Goal: Transaction & Acquisition: Purchase product/service

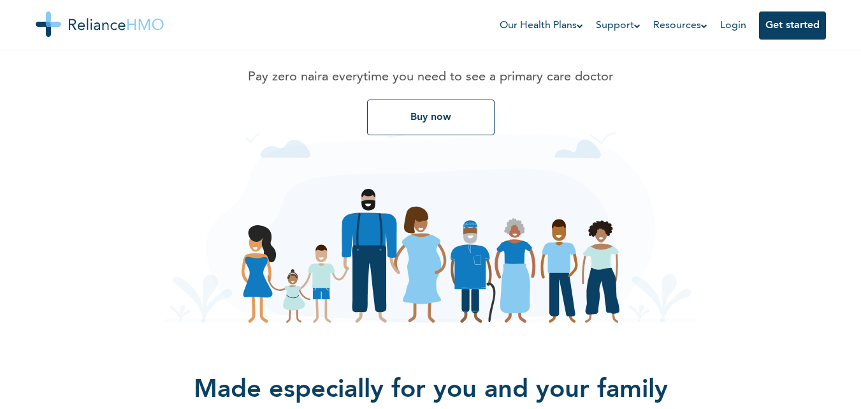
scroll to position [214, 0]
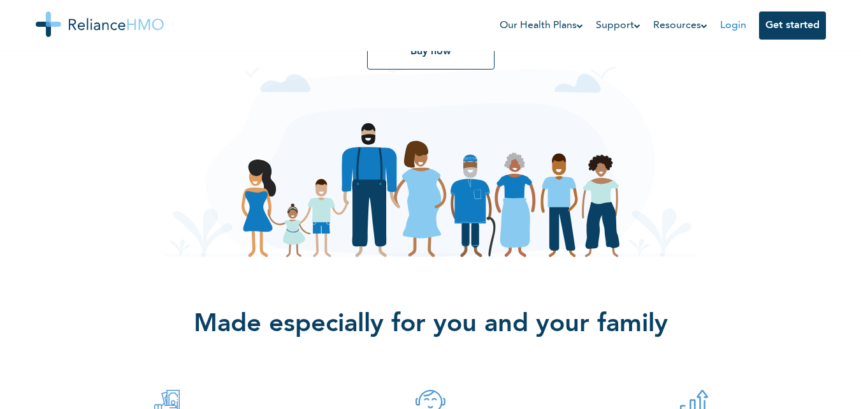
click at [728, 27] on link "Login" at bounding box center [734, 25] width 26 height 10
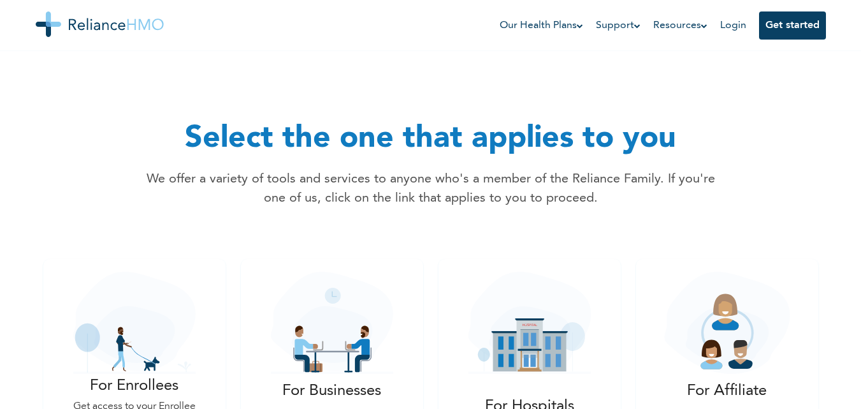
click at [731, 234] on div "Select the one that applies to you We offer a variety of tools and services to …" at bounding box center [430, 154] width 775 height 179
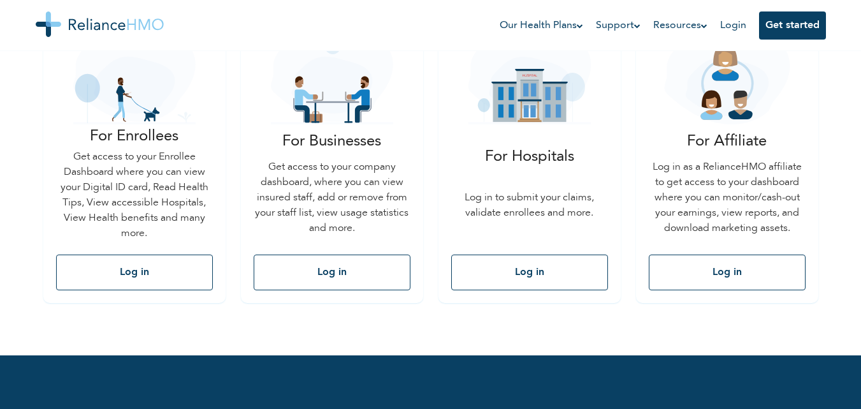
scroll to position [236, 0]
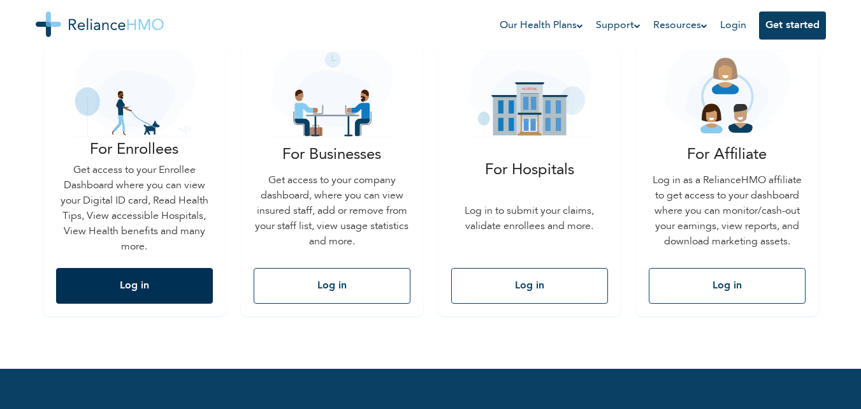
click at [149, 282] on button "Log in" at bounding box center [134, 286] width 157 height 36
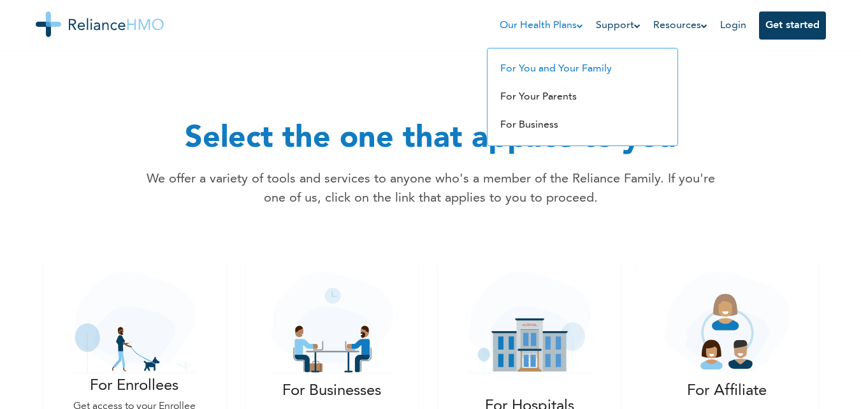
click at [541, 68] on link "For You and Your Family" at bounding box center [557, 69] width 112 height 10
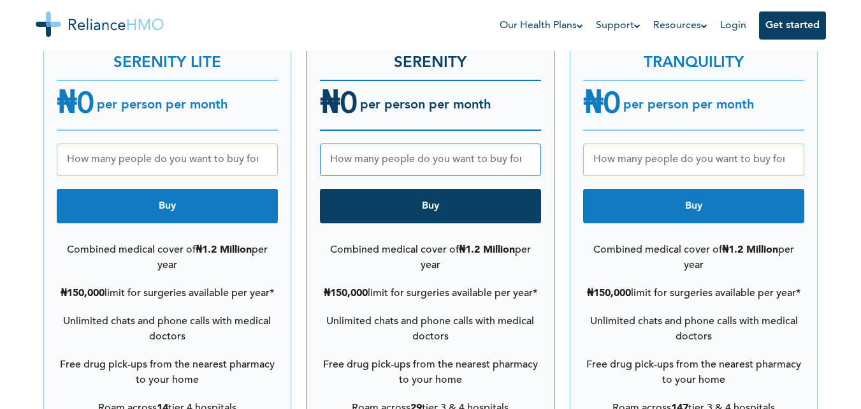
scroll to position [1741, 0]
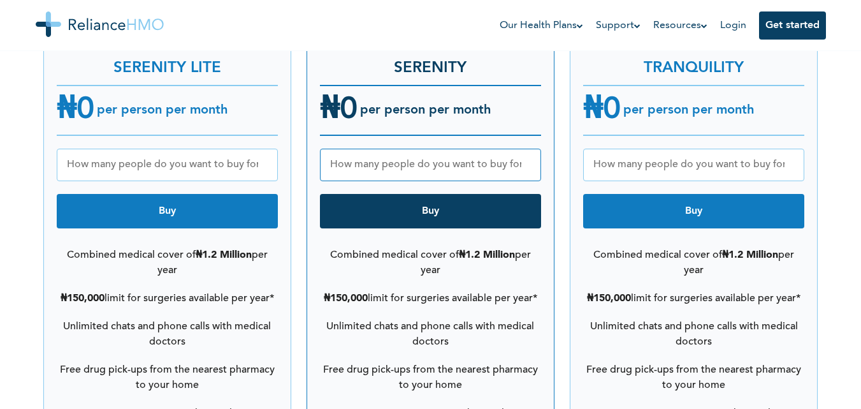
click at [99, 197] on button "Buy" at bounding box center [167, 211] width 221 height 34
type input "1"
click at [263, 149] on input "1" at bounding box center [167, 165] width 221 height 33
click at [166, 203] on button "Buy" at bounding box center [167, 211] width 221 height 34
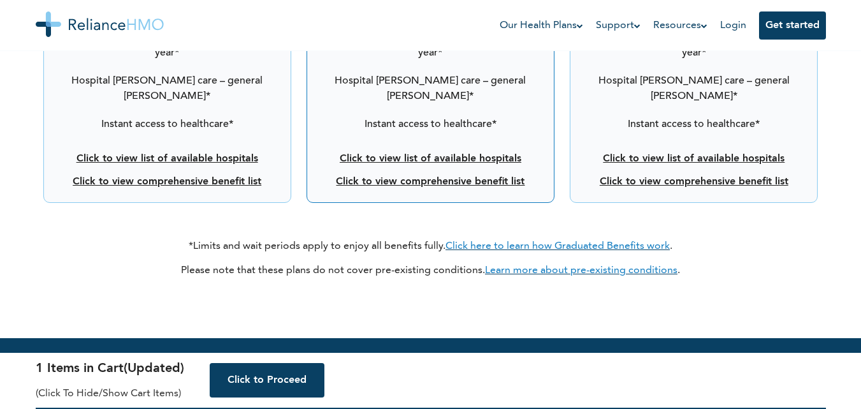
scroll to position [2589, 0]
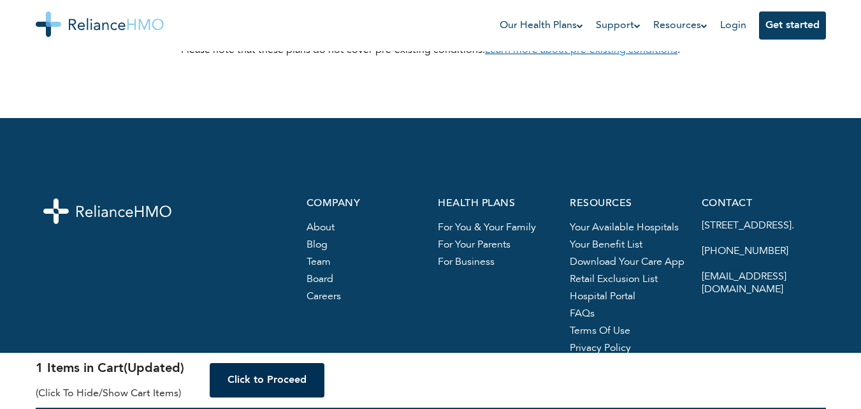
click at [277, 379] on button "Click to Proceed" at bounding box center [267, 380] width 115 height 34
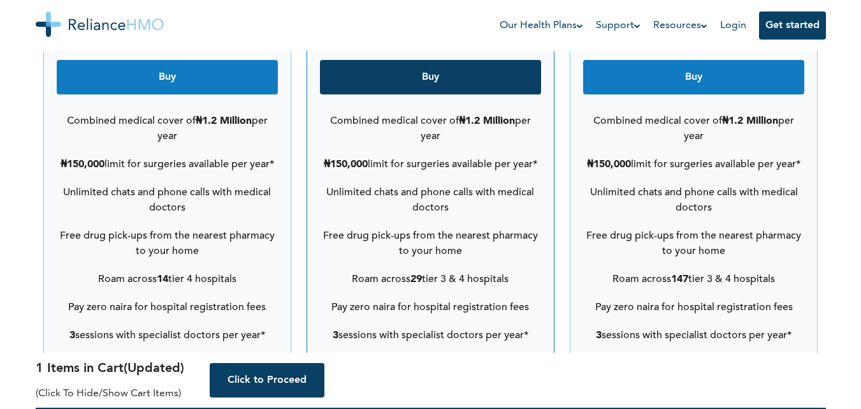
scroll to position [1518, 0]
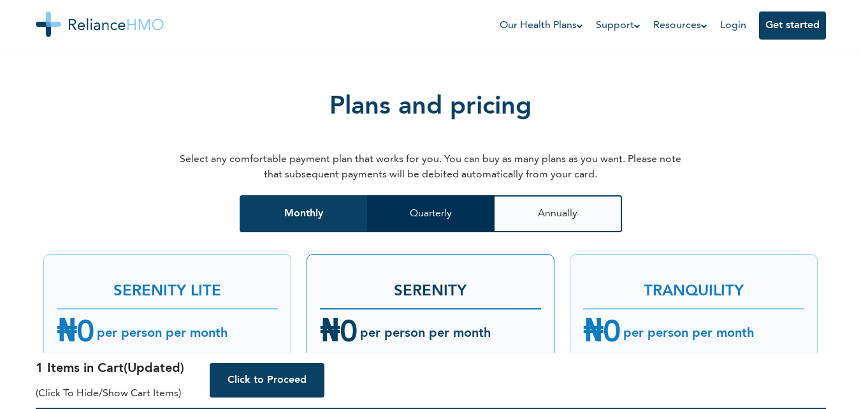
click at [446, 195] on button "Quarterly" at bounding box center [431, 213] width 128 height 37
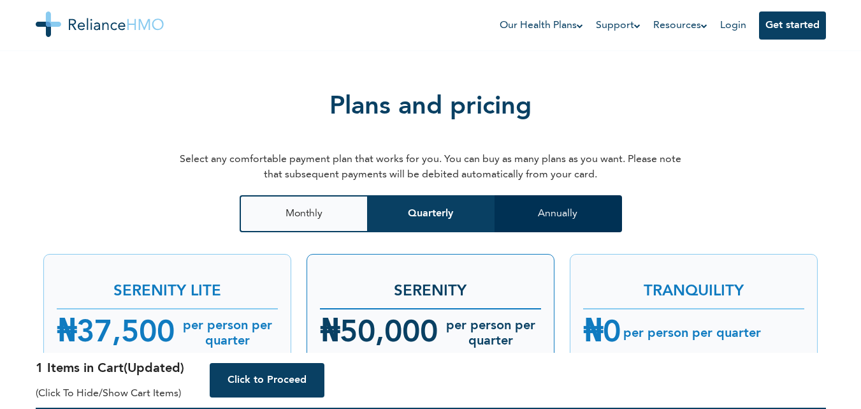
click at [511, 195] on button "Annually" at bounding box center [559, 213] width 128 height 37
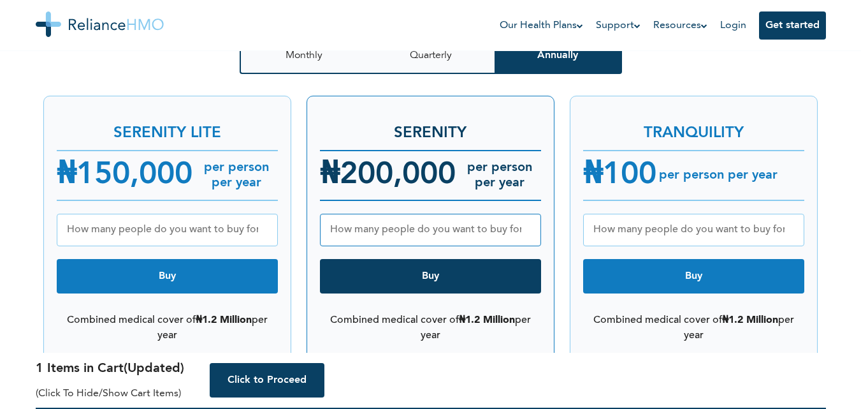
scroll to position [1717, 0]
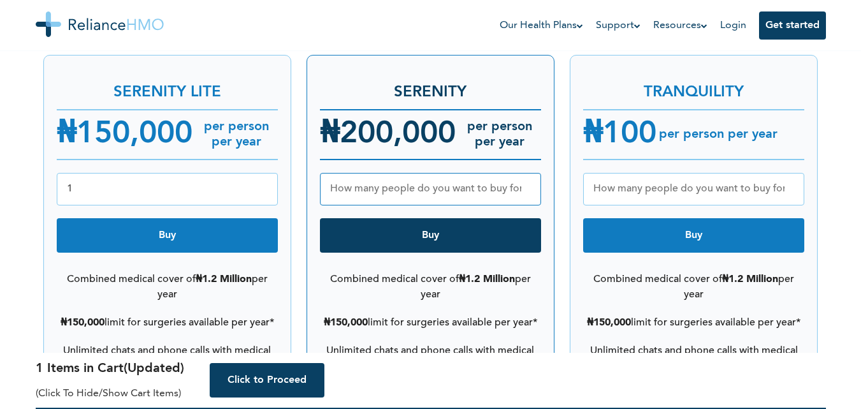
type input "1"
click at [263, 173] on input "1" at bounding box center [167, 189] width 221 height 33
click at [217, 228] on button "Buy" at bounding box center [167, 235] width 221 height 34
type input "1"
click at [262, 173] on input "1" at bounding box center [167, 189] width 221 height 33
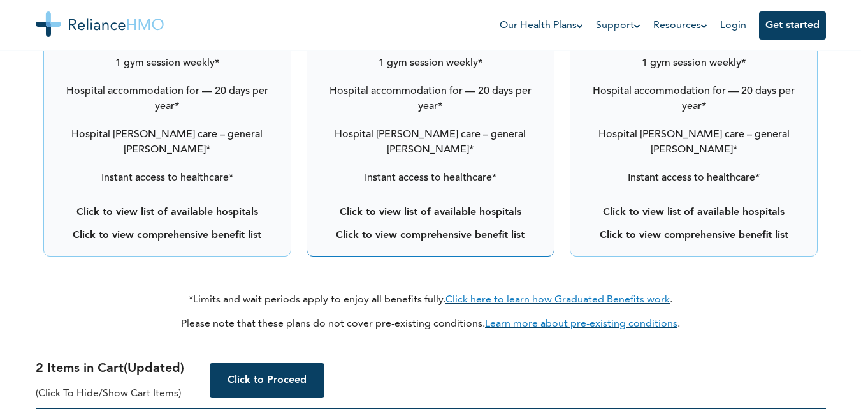
scroll to position [2408, 0]
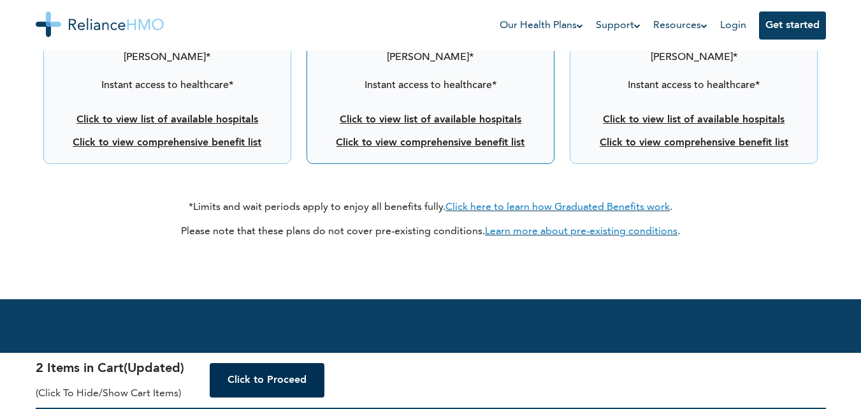
click at [277, 385] on button "Click to Proceed" at bounding box center [267, 380] width 115 height 34
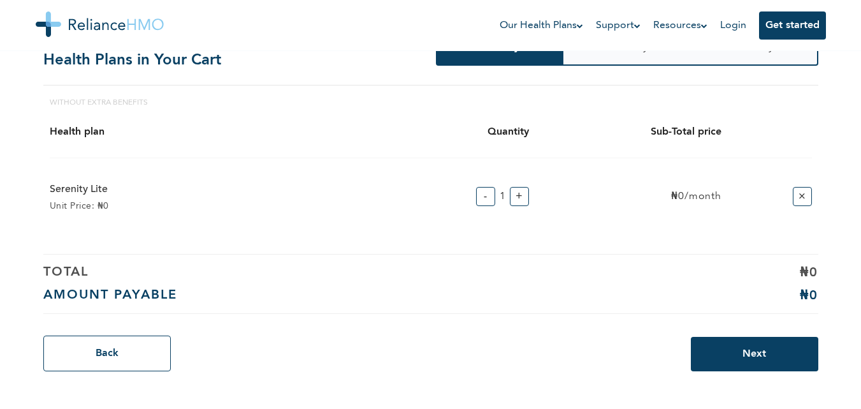
scroll to position [63, 0]
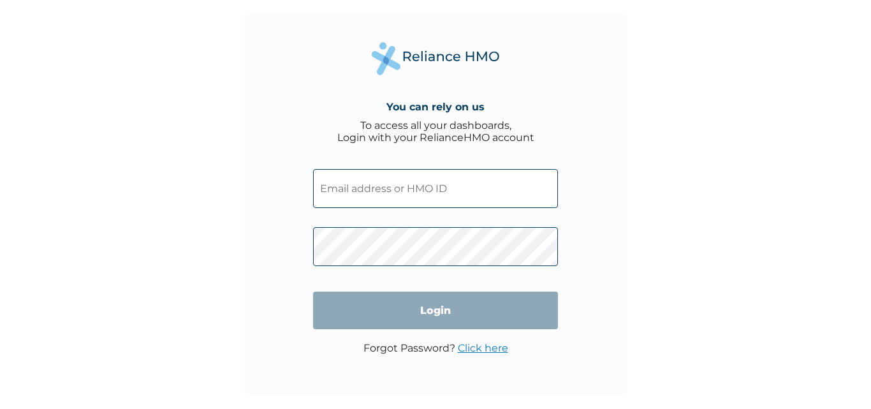
type input "[EMAIL_ADDRESS][DOMAIN_NAME]"
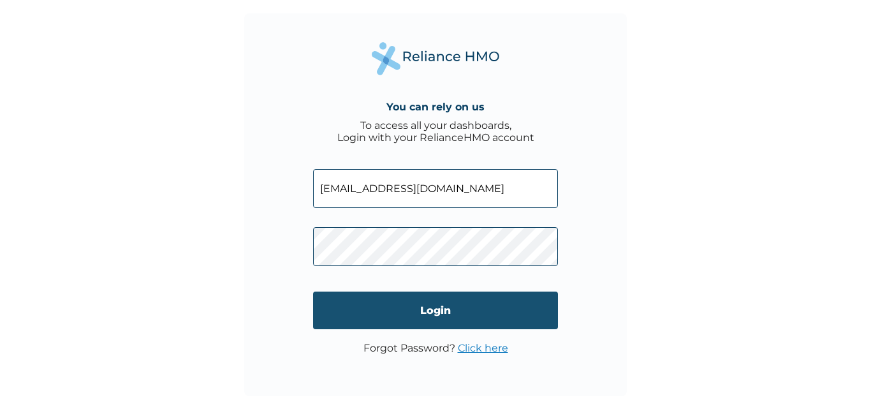
click at [432, 308] on input "Login" at bounding box center [435, 310] width 245 height 38
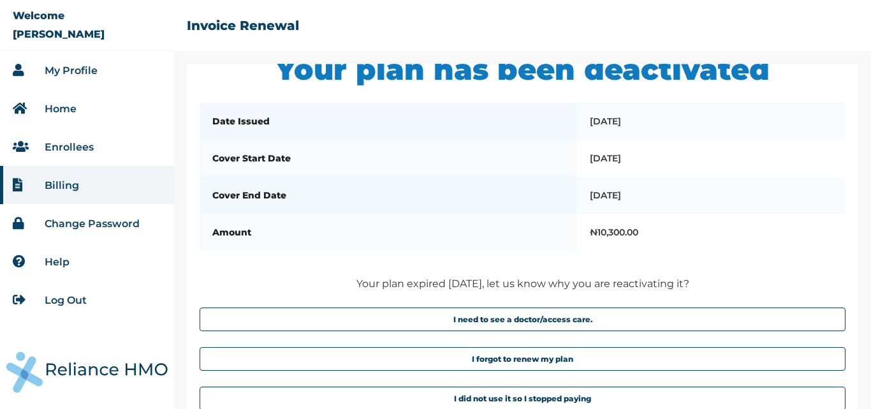
scroll to position [77, 0]
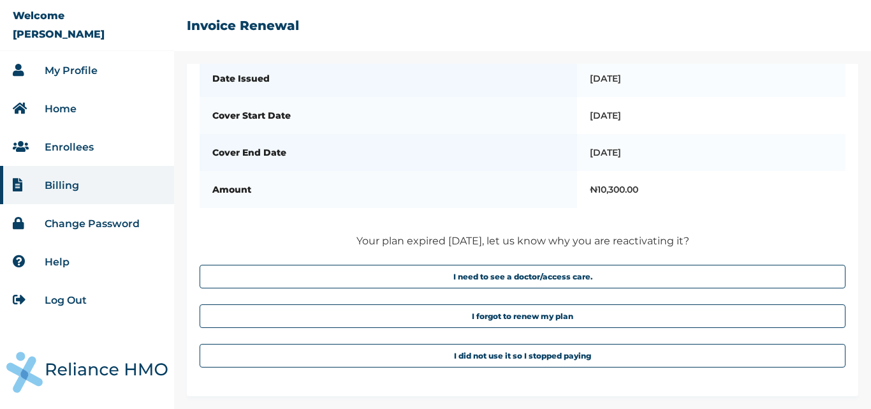
click at [61, 74] on link "My Profile" at bounding box center [71, 70] width 53 height 12
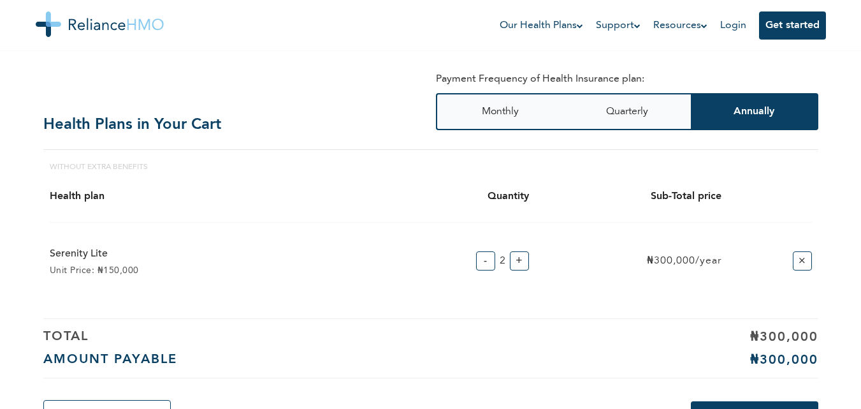
click at [482, 268] on button "-" at bounding box center [485, 260] width 19 height 19
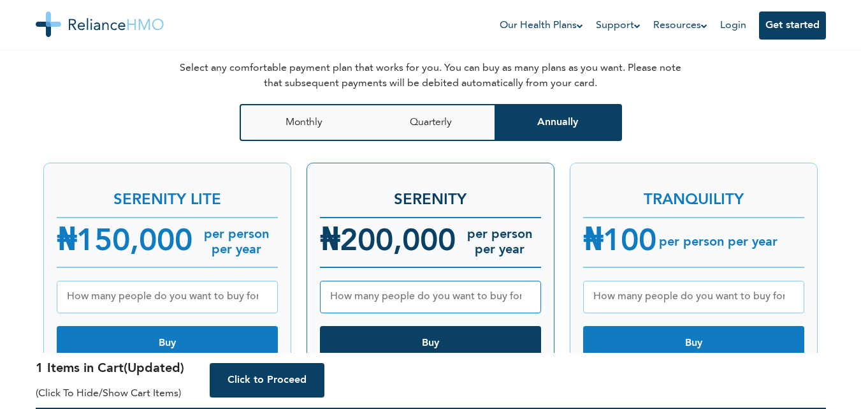
scroll to position [1604, 0]
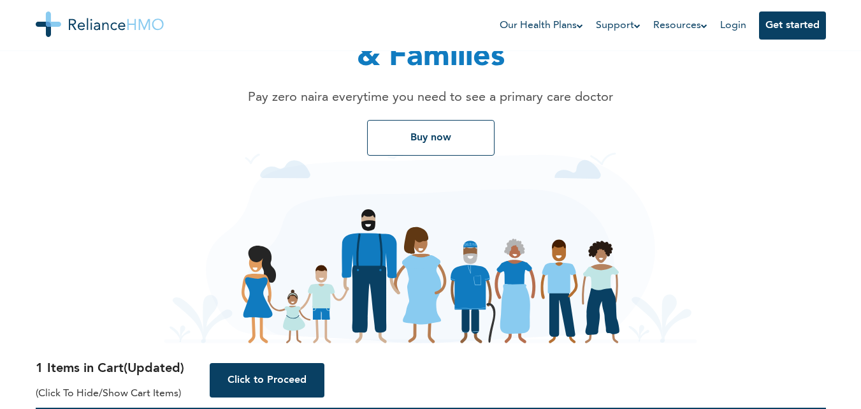
scroll to position [0, 0]
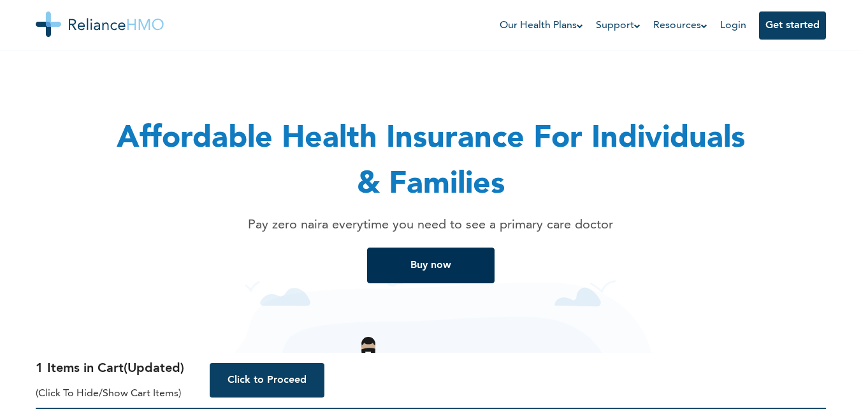
click at [434, 267] on button "Buy now" at bounding box center [431, 265] width 128 height 36
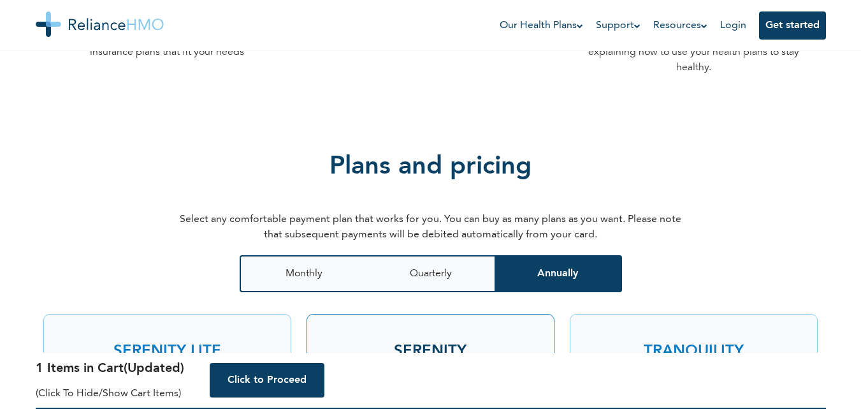
scroll to position [1509, 0]
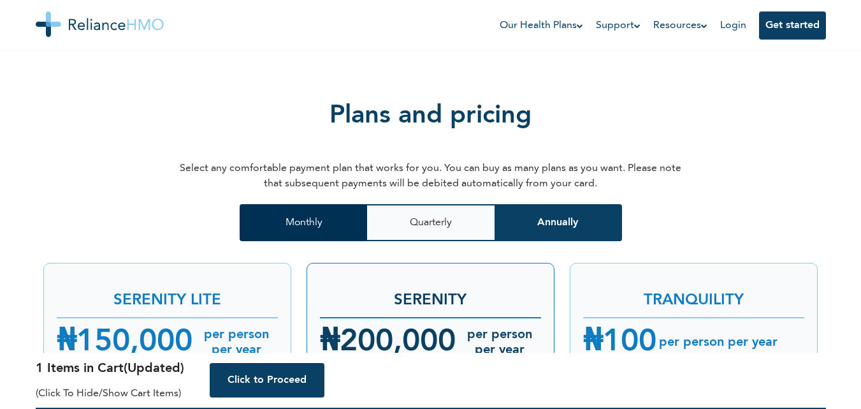
click at [296, 213] on button "Monthly" at bounding box center [304, 222] width 128 height 37
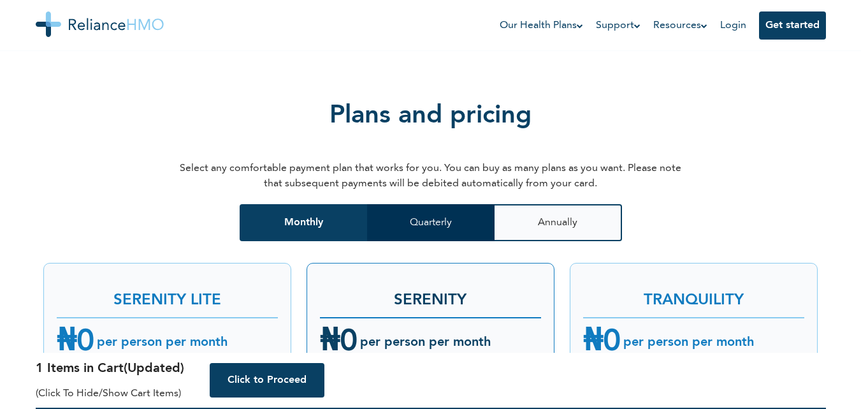
click at [414, 209] on button "Quarterly" at bounding box center [431, 222] width 128 height 37
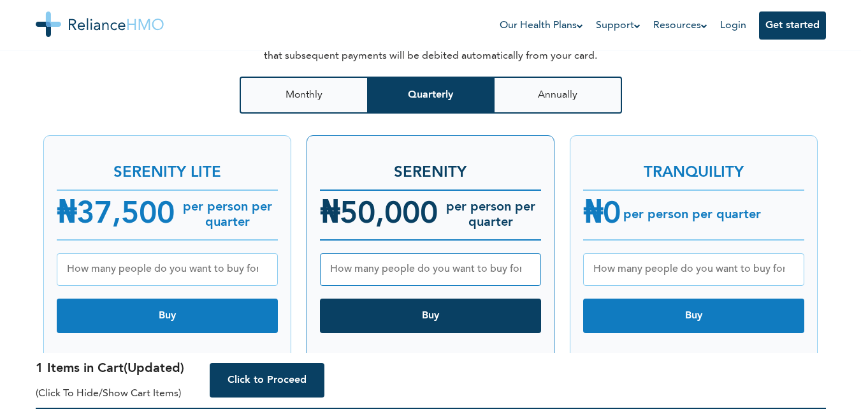
scroll to position [1662, 0]
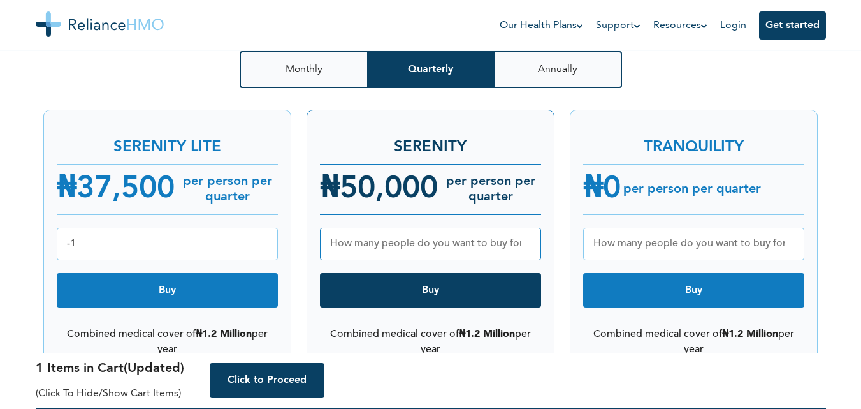
click at [264, 230] on input "-1" at bounding box center [167, 244] width 221 height 33
click at [262, 228] on input "0" at bounding box center [167, 244] width 221 height 33
type input "1"
click at [262, 228] on input "1" at bounding box center [167, 244] width 221 height 33
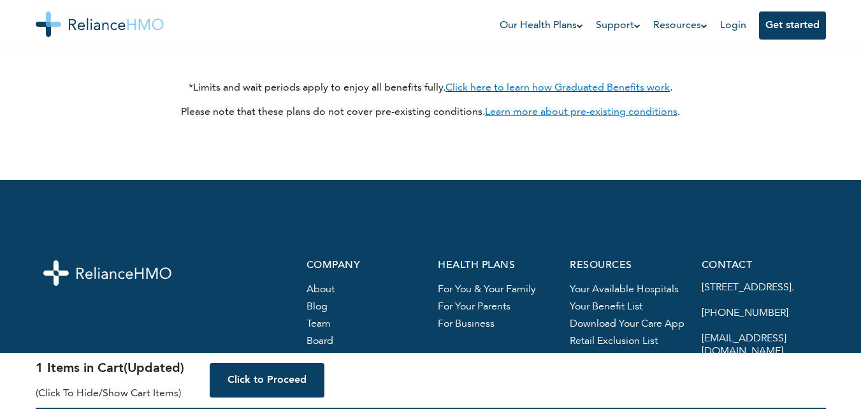
scroll to position [2522, 0]
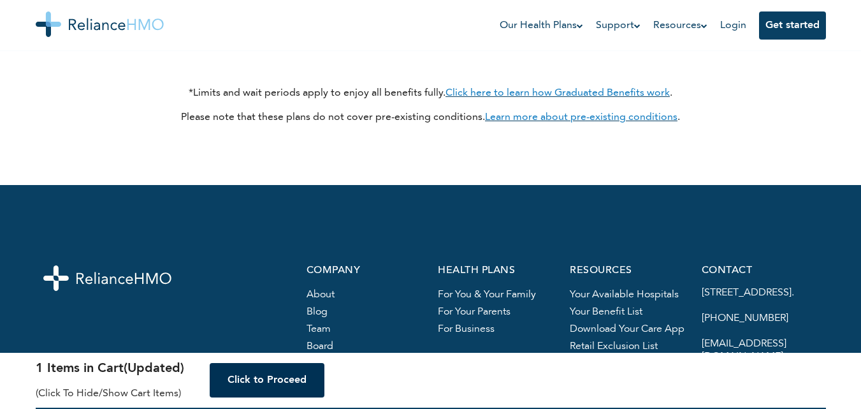
click at [272, 389] on button "Click to Proceed" at bounding box center [267, 380] width 115 height 34
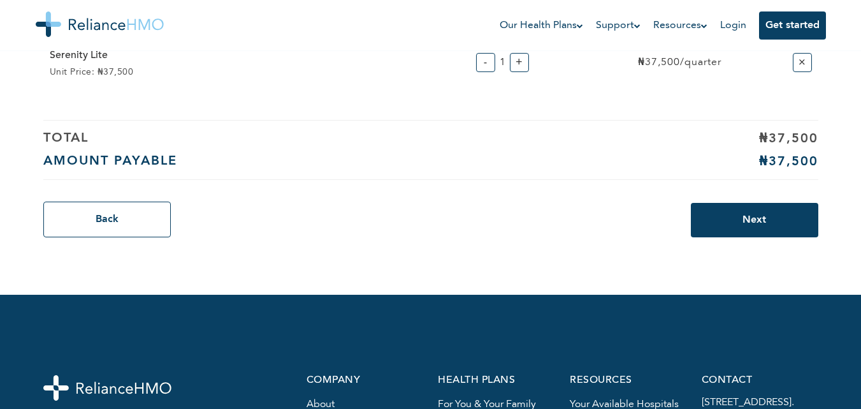
scroll to position [198, 0]
click at [773, 224] on button "Next" at bounding box center [755, 220] width 128 height 34
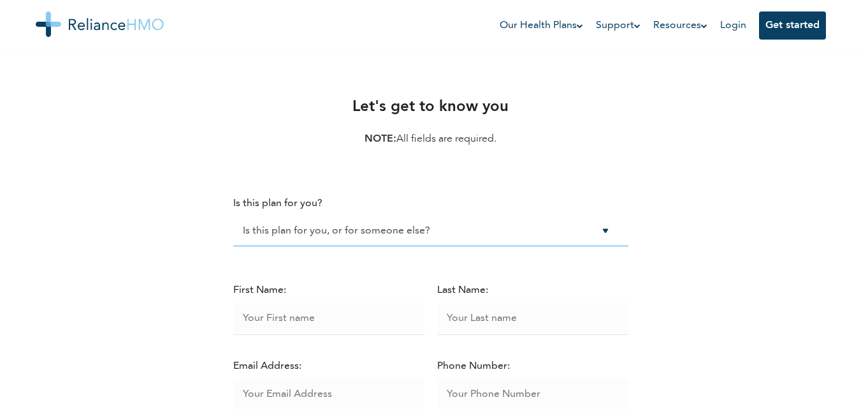
click at [506, 230] on select "Is this plan for you, or for someone else? No, its for someone else. Yes, its f…" at bounding box center [430, 231] width 395 height 30
select select "me"
click at [233, 216] on select "Is this plan for you, or for someone else? No, its for someone else. Yes, its f…" at bounding box center [430, 231] width 395 height 30
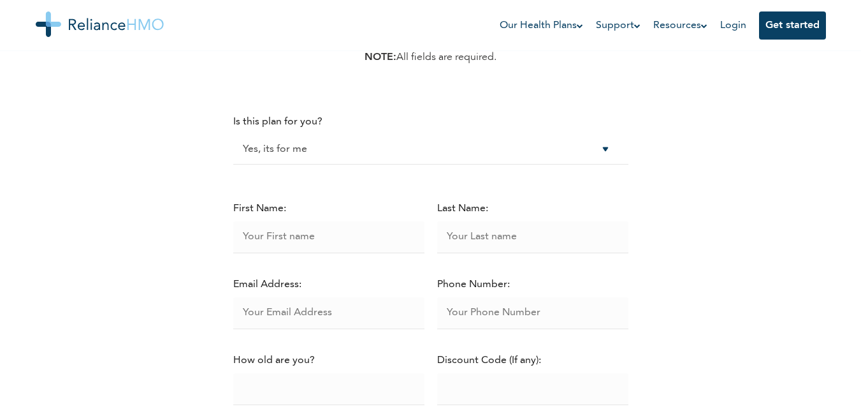
scroll to position [26, 0]
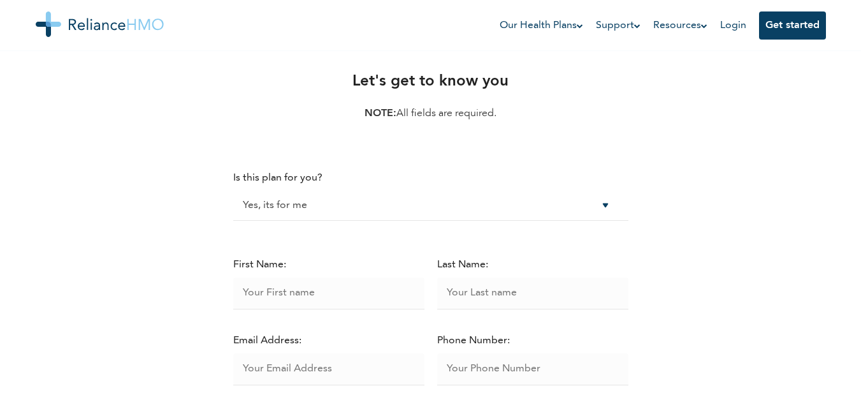
click at [824, 84] on div "Let's get to know you NOTE: All fields are required. Oops...An error seems to h…" at bounding box center [431, 368] width 791 height 597
click at [594, 91] on div "Let's get to know you NOTE: All fields are required. Oops...An error seems to h…" at bounding box center [431, 368] width 791 height 597
click at [800, 163] on div "Let's get to know you NOTE: All fields are required. Oops...An error seems to h…" at bounding box center [431, 368] width 791 height 597
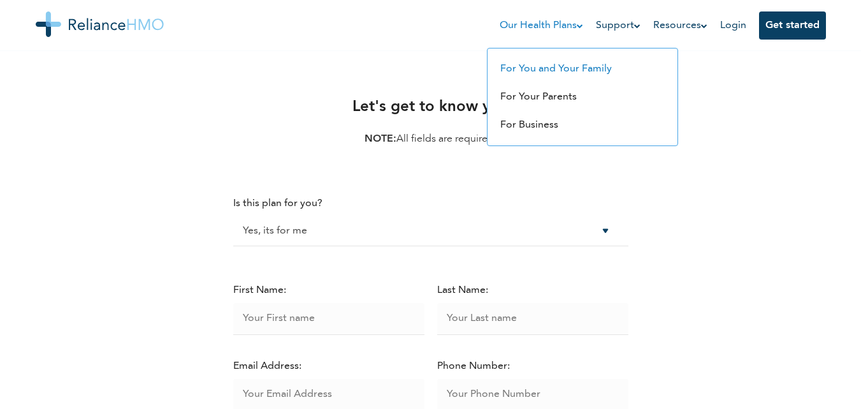
click at [520, 80] on li "For You and Your Family" at bounding box center [582, 69] width 177 height 28
click at [527, 70] on link "For You and Your Family" at bounding box center [557, 69] width 112 height 10
